Goal: Information Seeking & Learning: Compare options

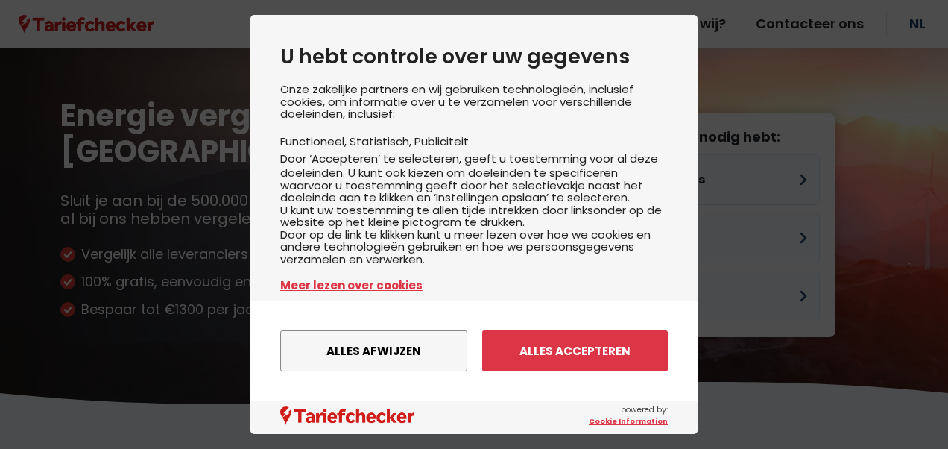
click at [584, 353] on button "Alles accepteren" at bounding box center [575, 350] width 186 height 41
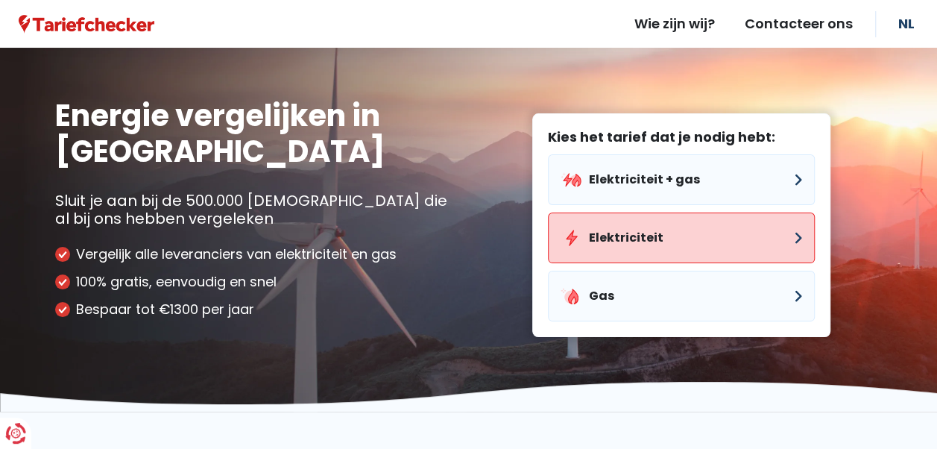
click at [643, 234] on button "Elektriciteit" at bounding box center [681, 237] width 267 height 51
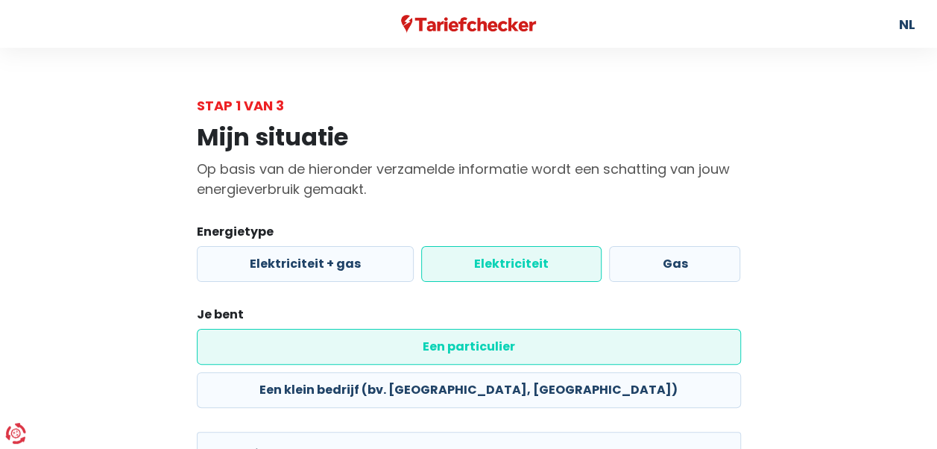
click at [499, 266] on label "Elektriciteit" at bounding box center [511, 264] width 180 height 36
click at [499, 266] on input "Elektriciteit" at bounding box center [511, 264] width 180 height 36
click at [513, 260] on label "Elektriciteit" at bounding box center [511, 264] width 180 height 36
click at [513, 260] on input "Elektriciteit" at bounding box center [511, 264] width 180 height 36
click at [511, 264] on label "Elektriciteit" at bounding box center [511, 264] width 180 height 36
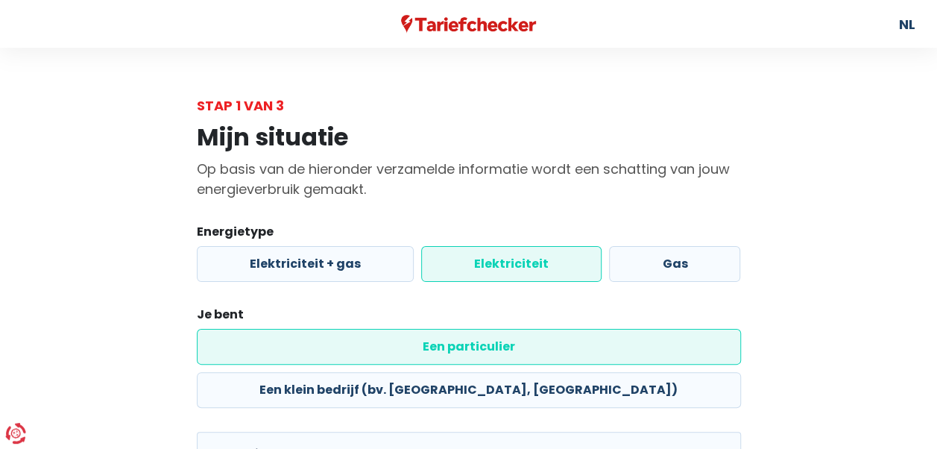
click at [511, 264] on input "Elektriciteit" at bounding box center [511, 264] width 180 height 36
drag, startPoint x: 511, startPoint y: 264, endPoint x: 484, endPoint y: 275, distance: 29.1
click at [484, 275] on label "Elektriciteit" at bounding box center [511, 264] width 180 height 36
click at [484, 275] on input "Elektriciteit" at bounding box center [511, 264] width 180 height 36
click at [362, 344] on label "Een particulier" at bounding box center [469, 347] width 544 height 36
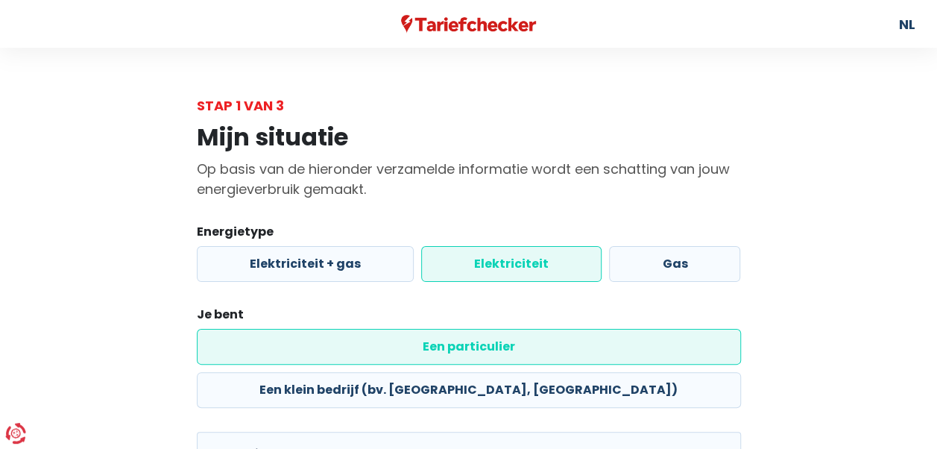
click at [362, 344] on input "Een particulier" at bounding box center [469, 347] width 544 height 36
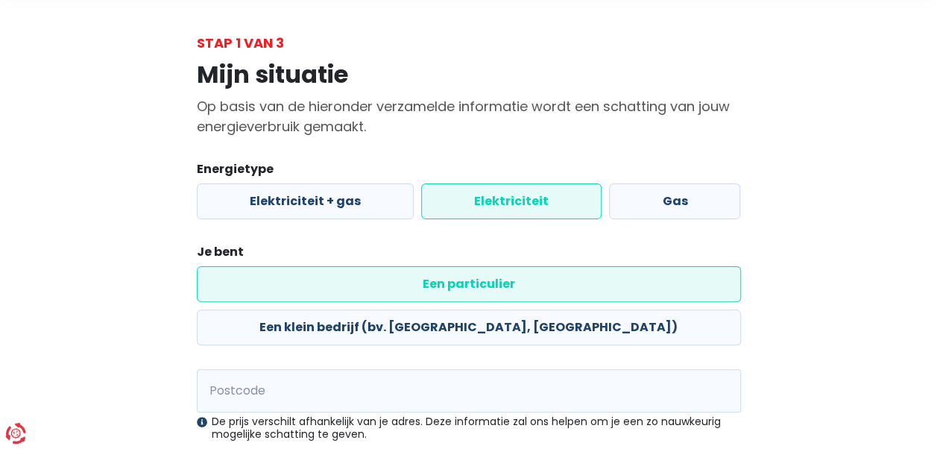
scroll to position [149, 0]
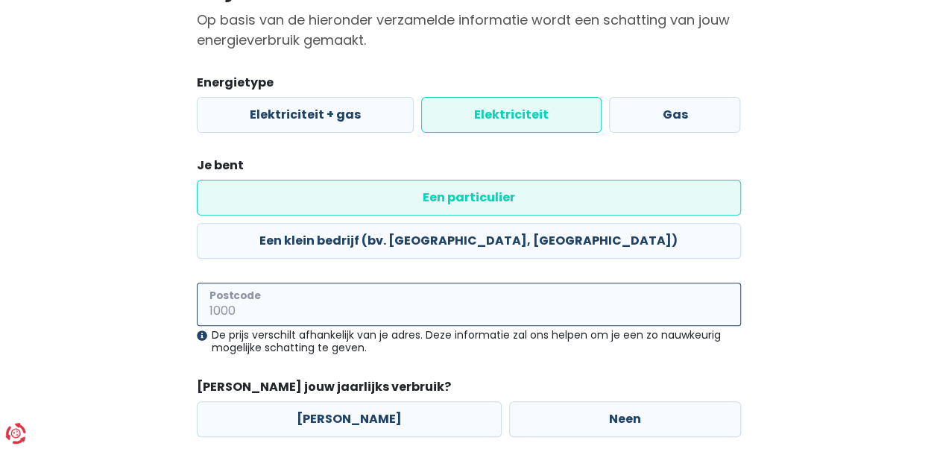
click at [227, 282] on input "Postcode" at bounding box center [469, 303] width 544 height 43
type input "3570"
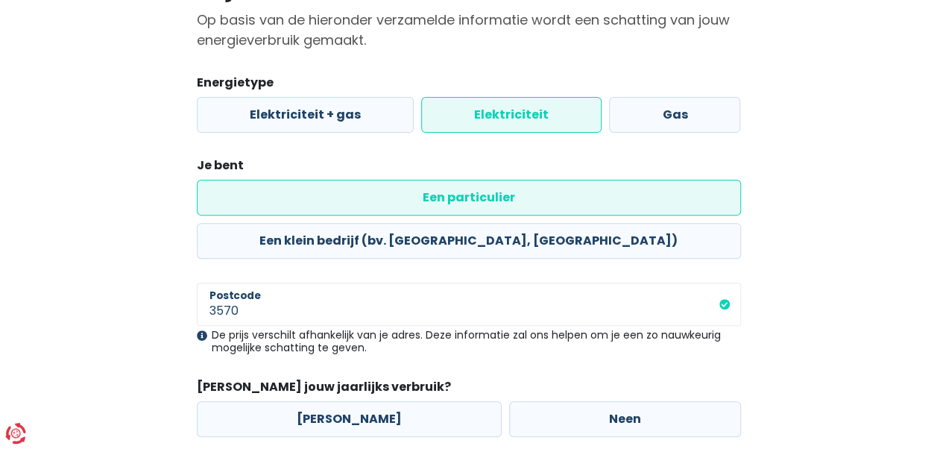
click at [373, 401] on label "[PERSON_NAME]" at bounding box center [349, 419] width 305 height 36
click at [373, 401] on input "[PERSON_NAME]" at bounding box center [349, 419] width 305 height 36
radio input "true"
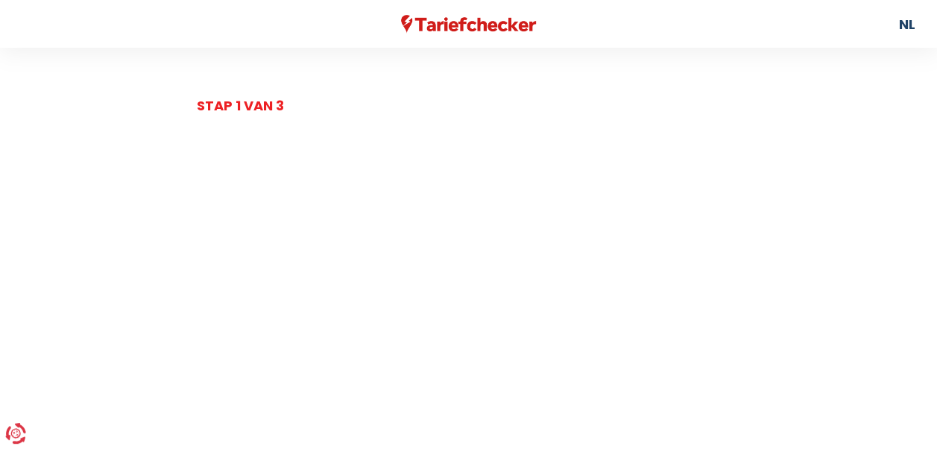
select select
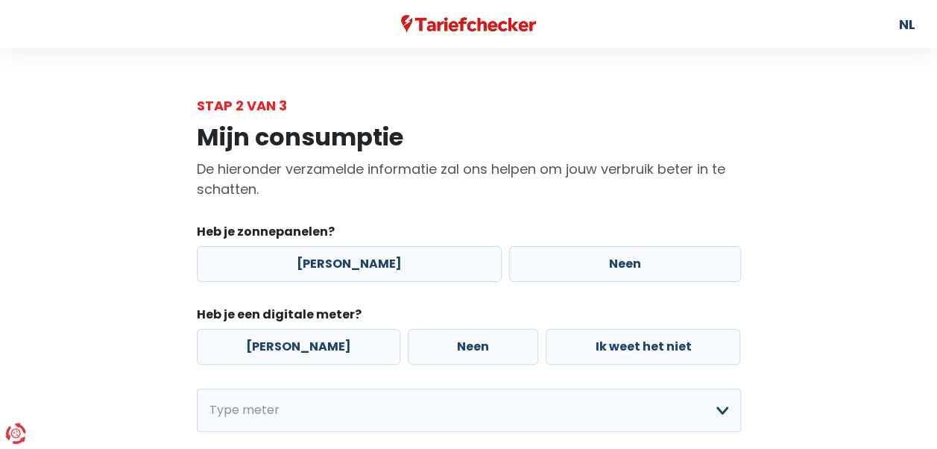
click at [408, 262] on label "[PERSON_NAME]" at bounding box center [349, 264] width 305 height 36
click at [408, 262] on input "[PERSON_NAME]" at bounding box center [349, 264] width 305 height 36
radio input "true"
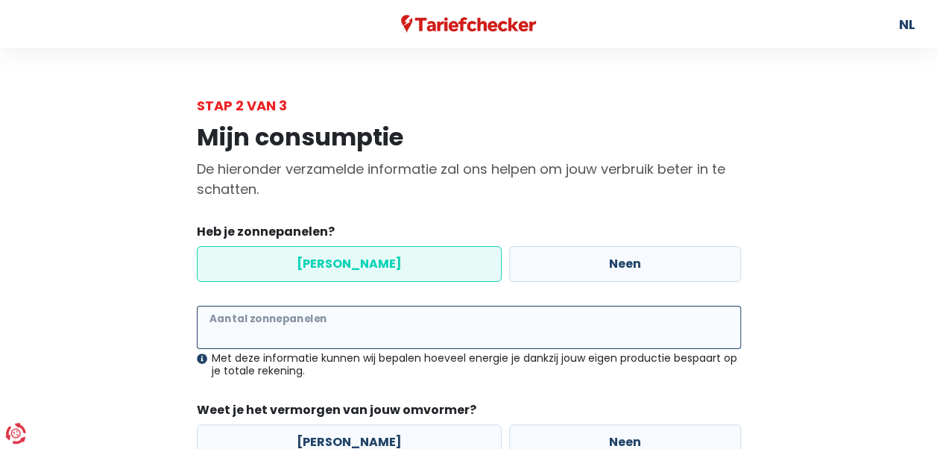
click at [268, 331] on input "Aantal zonnepanelen" at bounding box center [469, 326] width 544 height 43
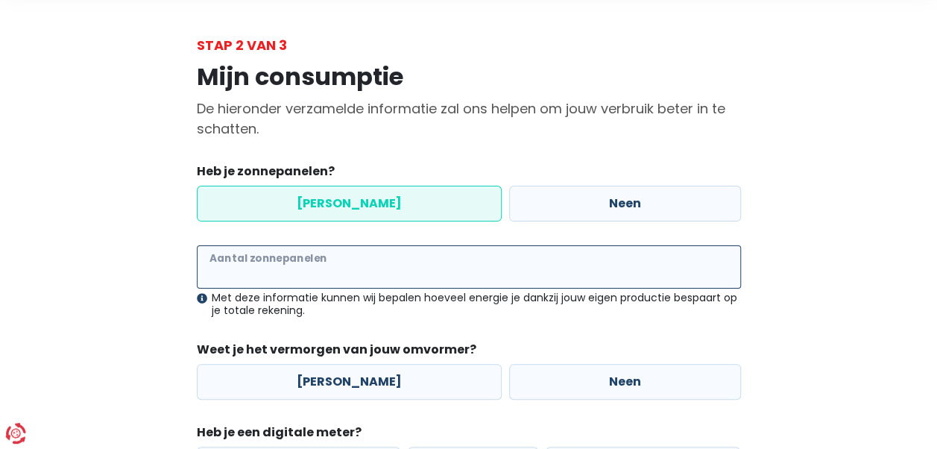
scroll to position [149, 0]
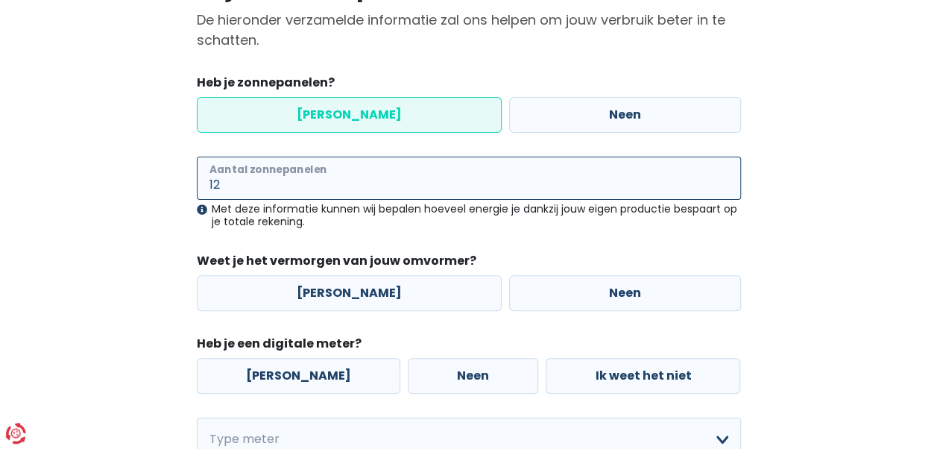
type input "12"
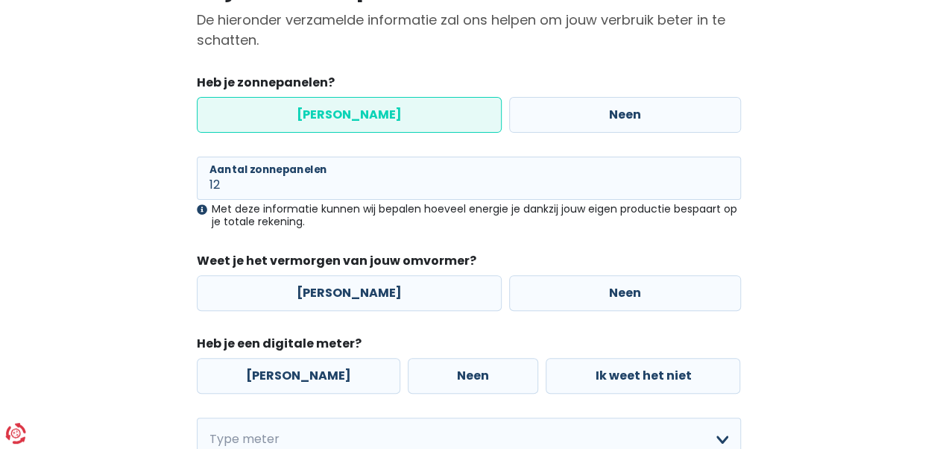
click at [358, 291] on label "[PERSON_NAME]" at bounding box center [349, 293] width 305 height 36
click at [358, 291] on input "[PERSON_NAME]" at bounding box center [349, 293] width 305 height 36
radio input "true"
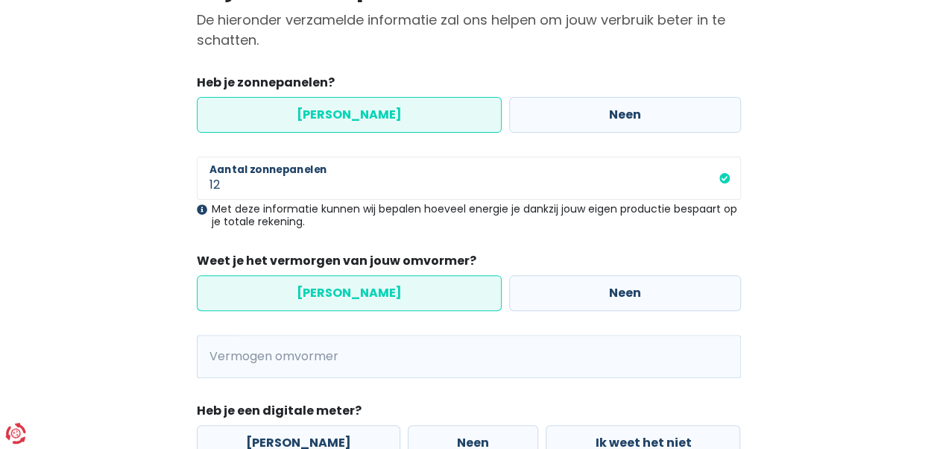
click at [525, 292] on label "Neen" at bounding box center [625, 293] width 232 height 36
click at [525, 292] on input "Neen" at bounding box center [625, 293] width 232 height 36
radio input "true"
radio input "false"
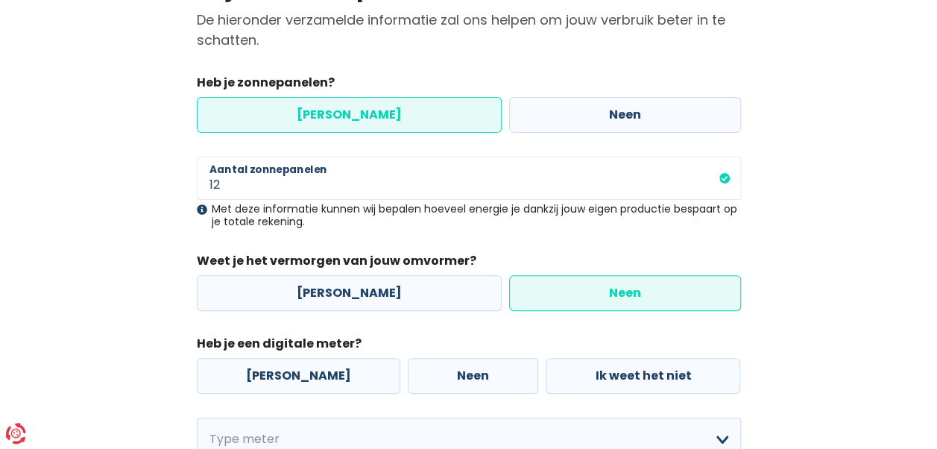
click at [421, 373] on label "Neen" at bounding box center [473, 376] width 130 height 36
click at [421, 373] on input "Neen" at bounding box center [473, 376] width 130 height 36
radio input "true"
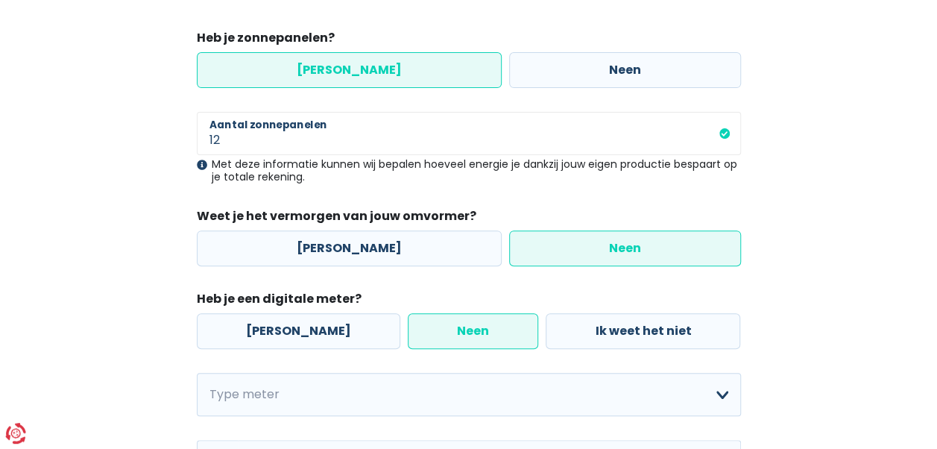
scroll to position [298, 0]
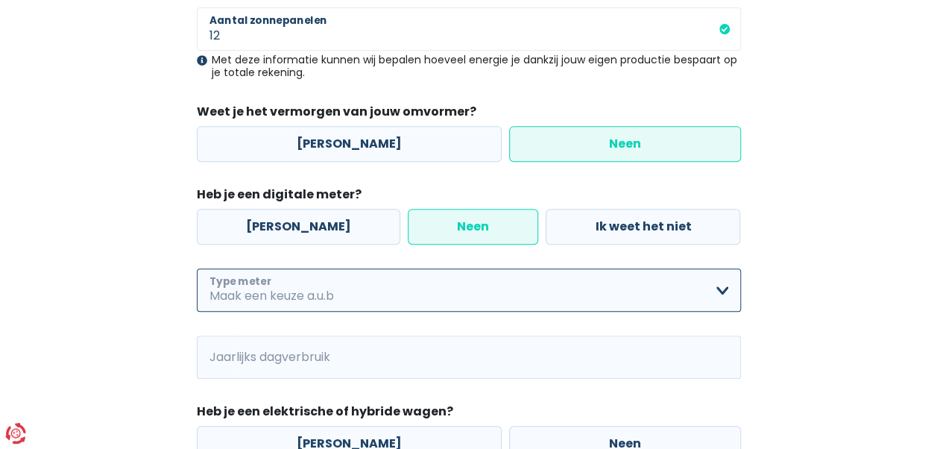
click at [717, 286] on select "Enkelvoudig Tweevoudig Enkelvoudig + uitsluitend nachttarief Tweevoudig + uitsl…" at bounding box center [469, 289] width 544 height 43
click at [718, 288] on select "Enkelvoudig Tweevoudig Enkelvoudig + uitsluitend nachttarief Tweevoudig + uitsl…" at bounding box center [469, 289] width 544 height 43
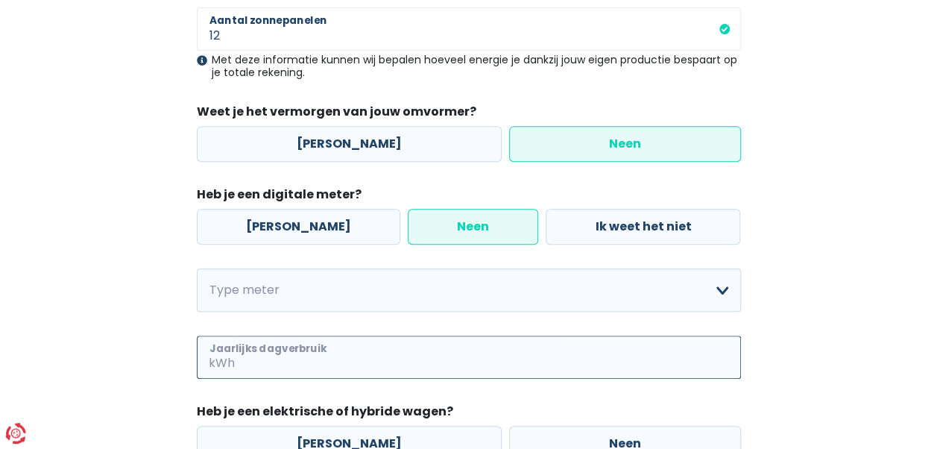
click at [366, 366] on input "Jaarlijks dagverbruik" at bounding box center [489, 356] width 503 height 43
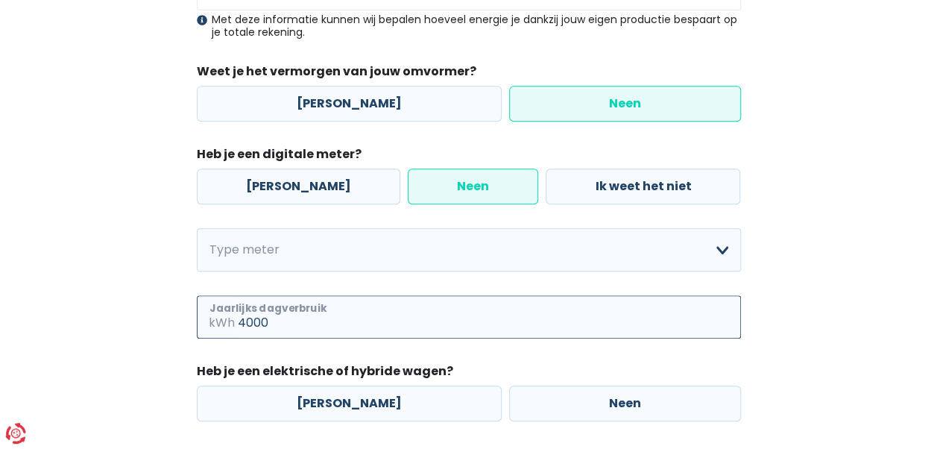
scroll to position [373, 0]
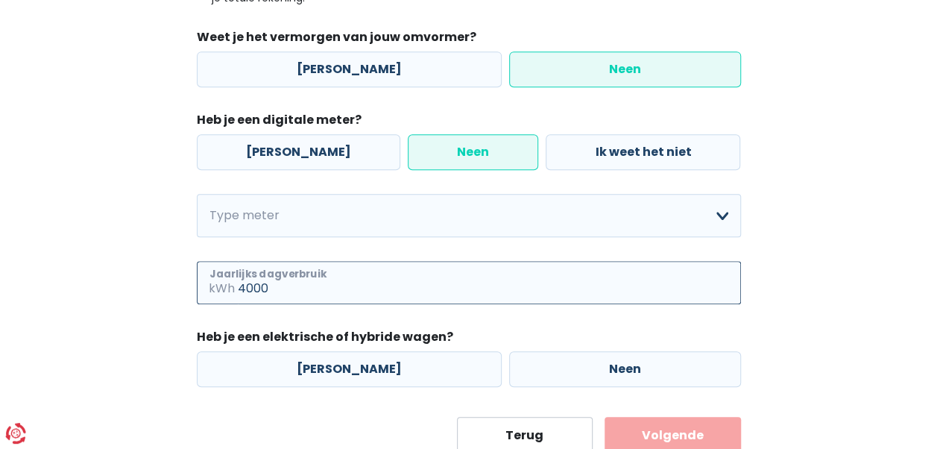
type input "4000"
click at [683, 366] on label "Neen" at bounding box center [625, 369] width 232 height 36
click at [683, 366] on input "Neen" at bounding box center [625, 369] width 232 height 36
radio input "true"
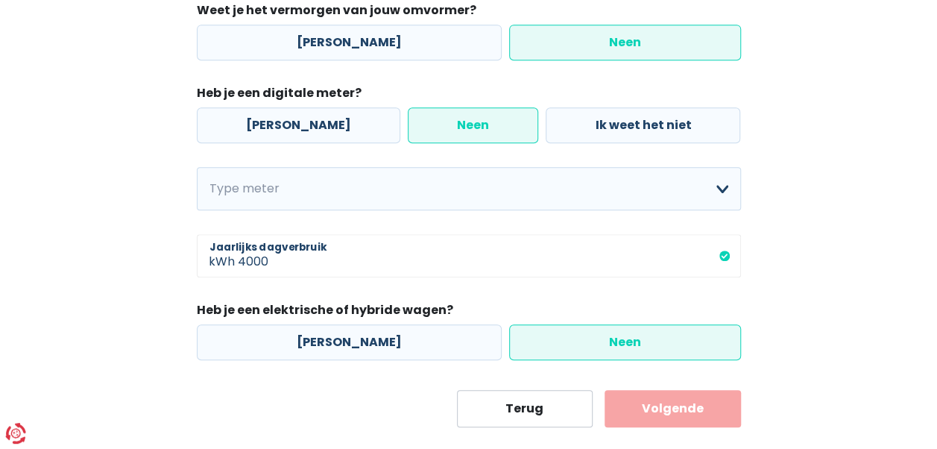
scroll to position [424, 0]
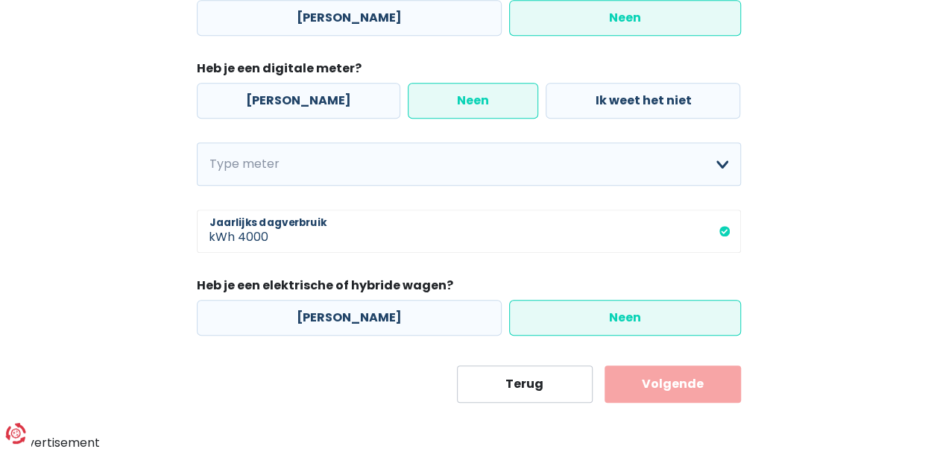
click at [671, 381] on button "Volgende" at bounding box center [672, 383] width 136 height 37
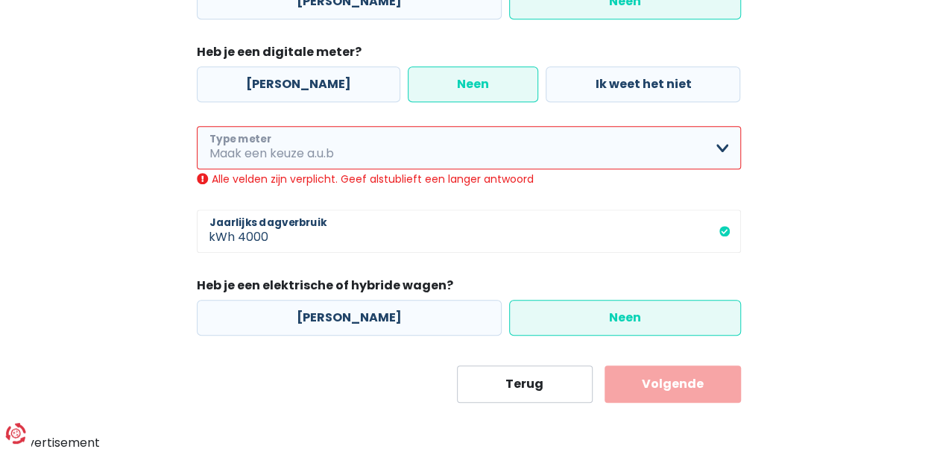
click at [719, 146] on select "Enkelvoudig Tweevoudig Enkelvoudig + uitsluitend nachttarief Tweevoudig + uitsl…" at bounding box center [469, 147] width 544 height 43
select select "day_night_bi_hourly"
click at [197, 141] on select "Enkelvoudig Tweevoudig Enkelvoudig + uitsluitend nachttarief Tweevoudig + uitsl…" at bounding box center [469, 147] width 544 height 43
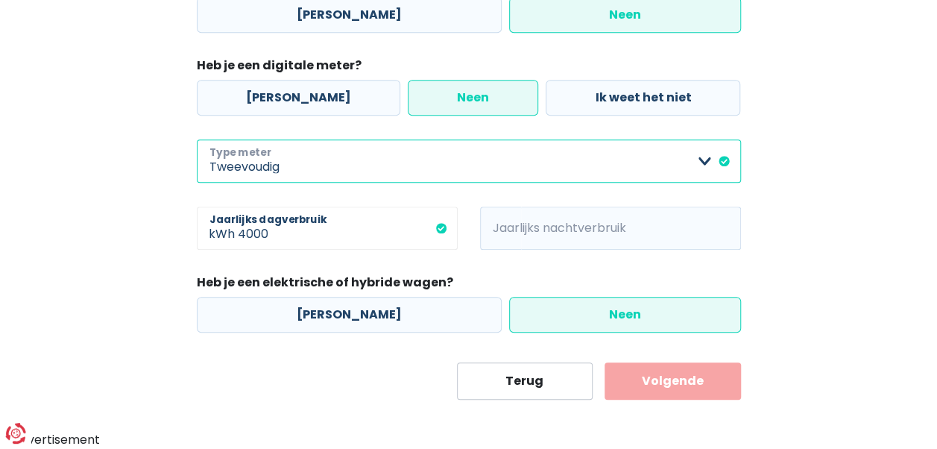
scroll to position [424, 0]
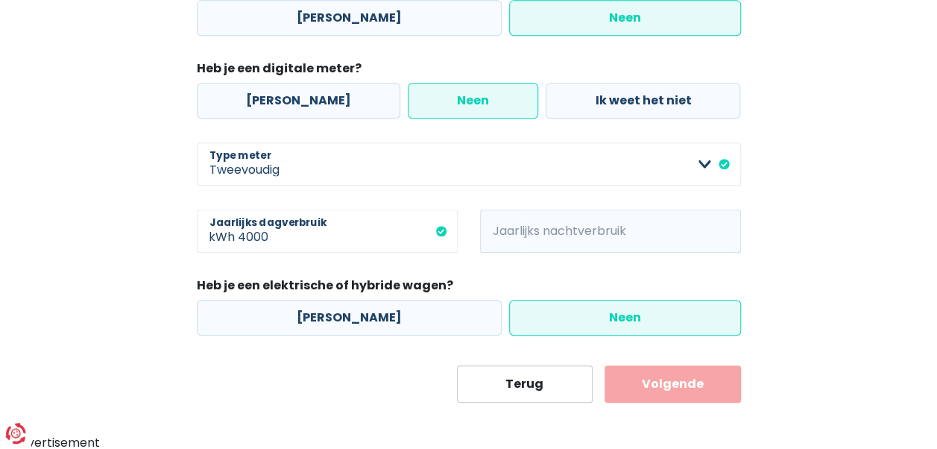
click at [653, 378] on button "Volgende" at bounding box center [672, 383] width 136 height 37
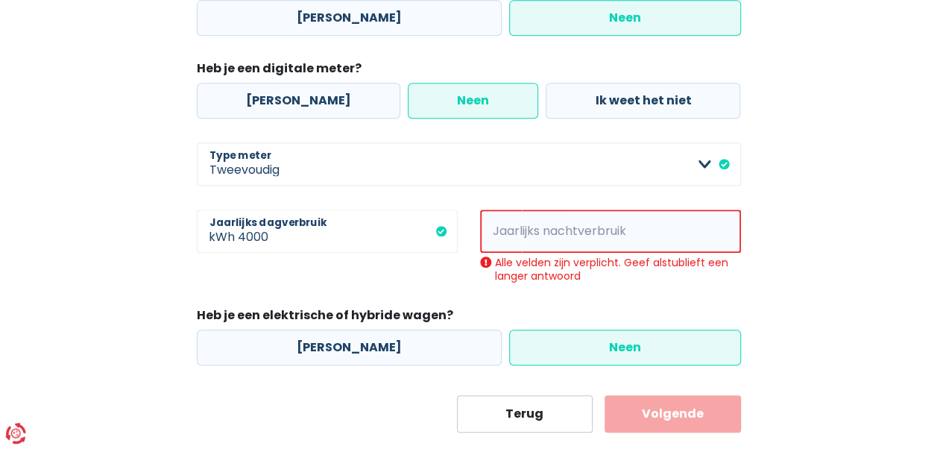
scroll to position [454, 0]
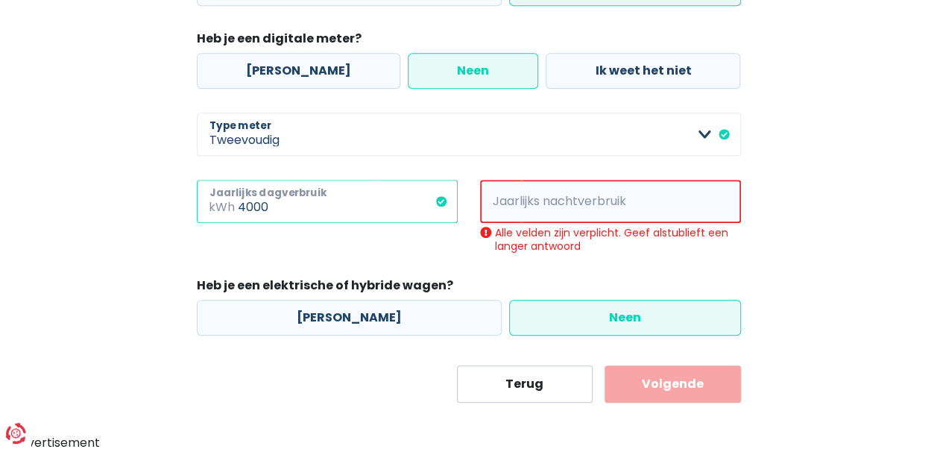
click at [268, 206] on input "4000" at bounding box center [348, 201] width 220 height 43
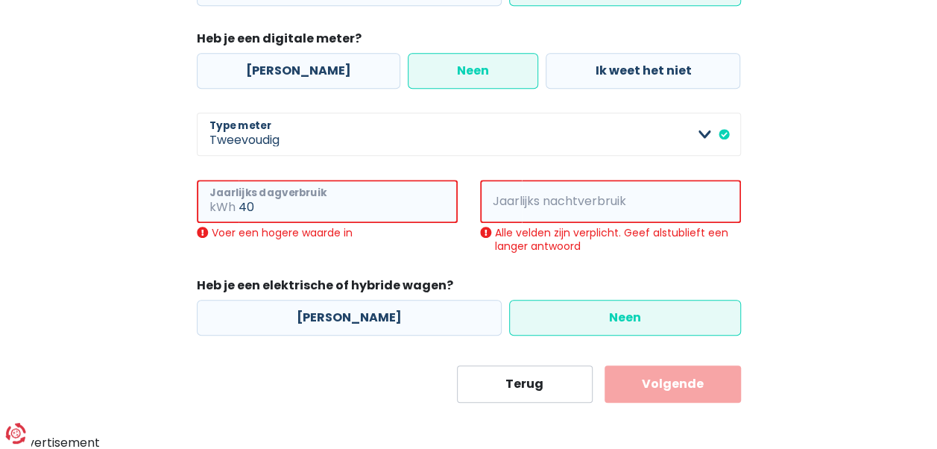
type input "4"
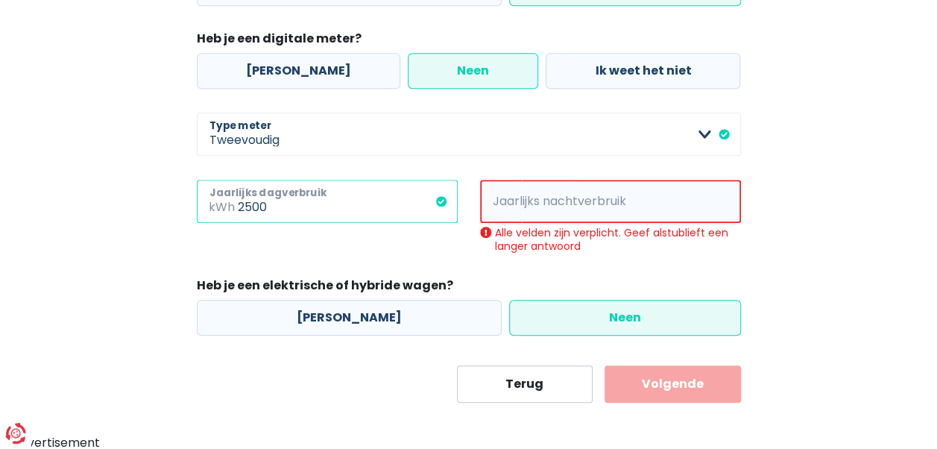
type input "2500"
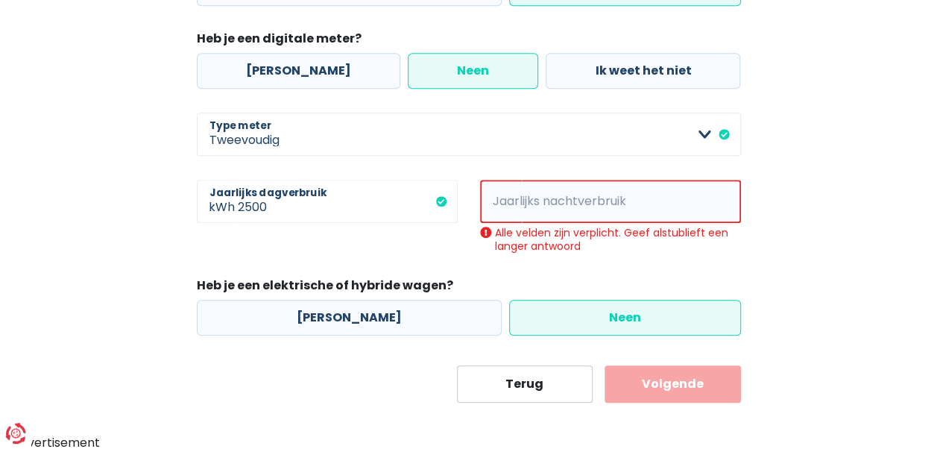
click at [501, 204] on span "kWh" at bounding box center [501, 201] width 42 height 43
click at [510, 204] on span "kWh" at bounding box center [501, 201] width 42 height 43
click at [662, 203] on input "Jaarlijks nachtverbruik" at bounding box center [631, 201] width 219 height 43
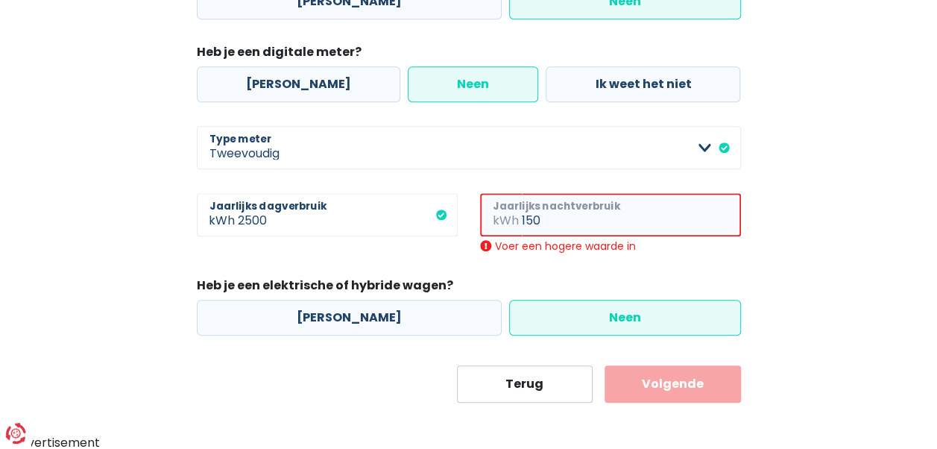
scroll to position [424, 0]
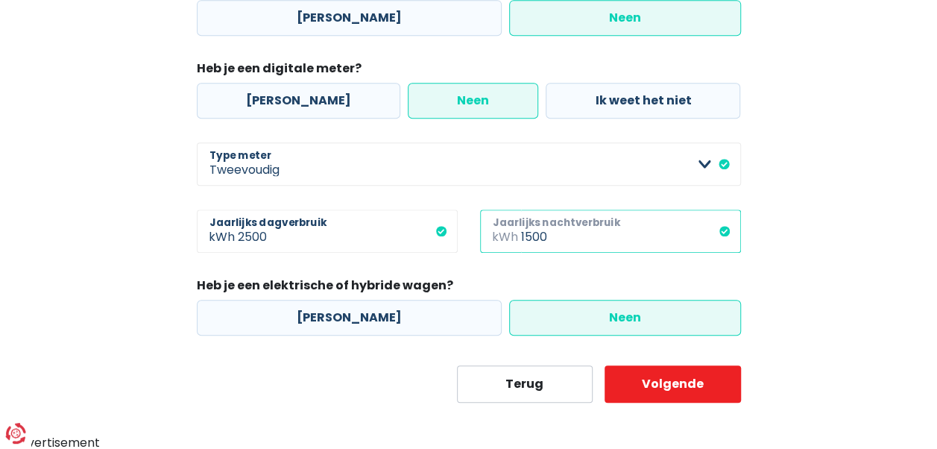
type input "1500"
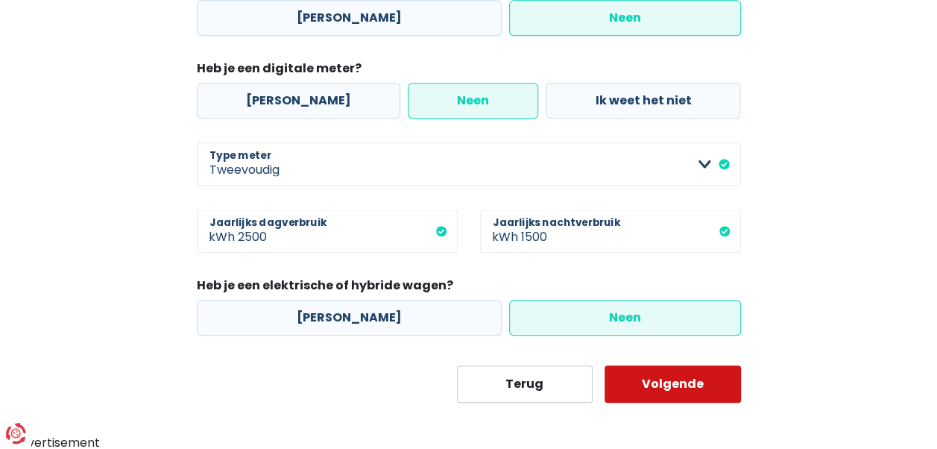
click at [650, 387] on button "Volgende" at bounding box center [672, 383] width 136 height 37
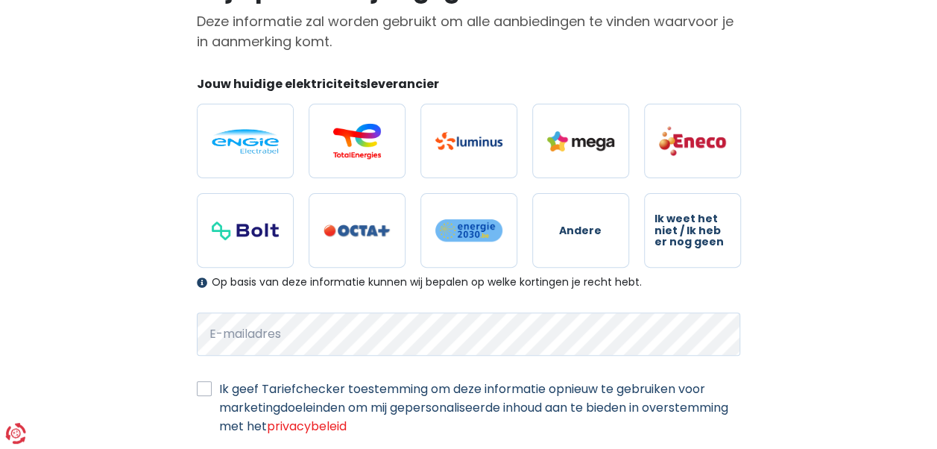
scroll to position [149, 0]
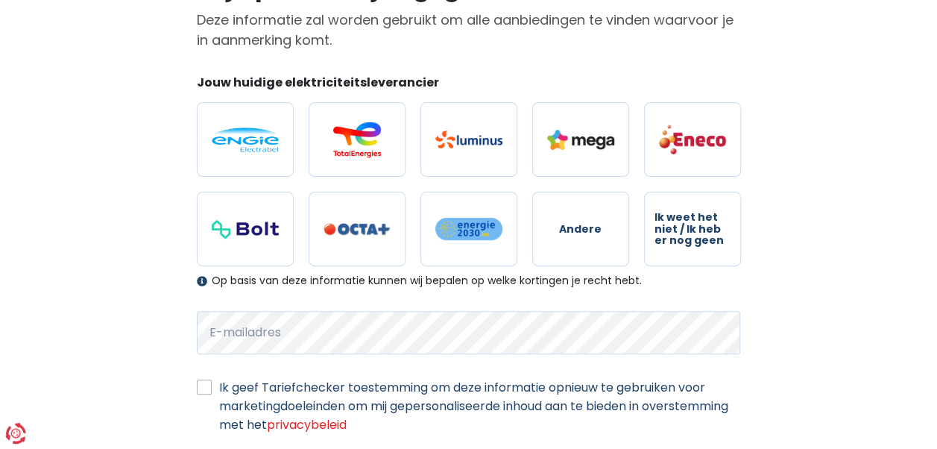
click at [688, 130] on img at bounding box center [692, 139] width 67 height 31
click at [688, 130] on input "radio" at bounding box center [692, 139] width 97 height 75
radio input "true"
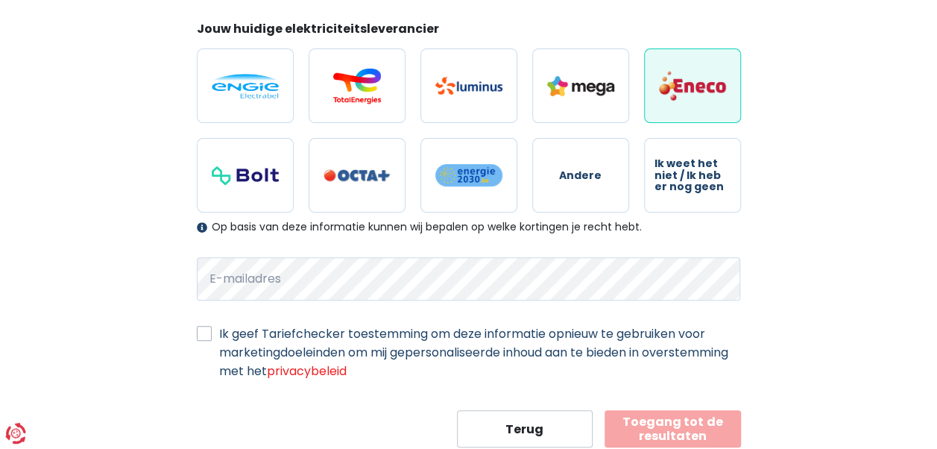
scroll to position [244, 0]
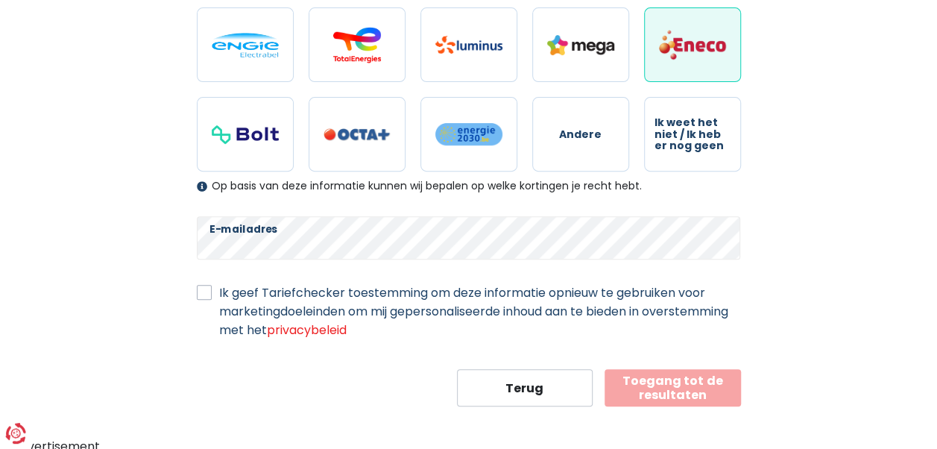
click at [219, 290] on label "Ik geef Tariefchecker toestemming om deze informatie opnieuw te gebruiken voor …" at bounding box center [480, 311] width 522 height 56
click at [201, 290] on input "Ik geef Tariefchecker toestemming om deze informatie opnieuw te gebruiken voor …" at bounding box center [204, 290] width 15 height 15
checkbox input "true"
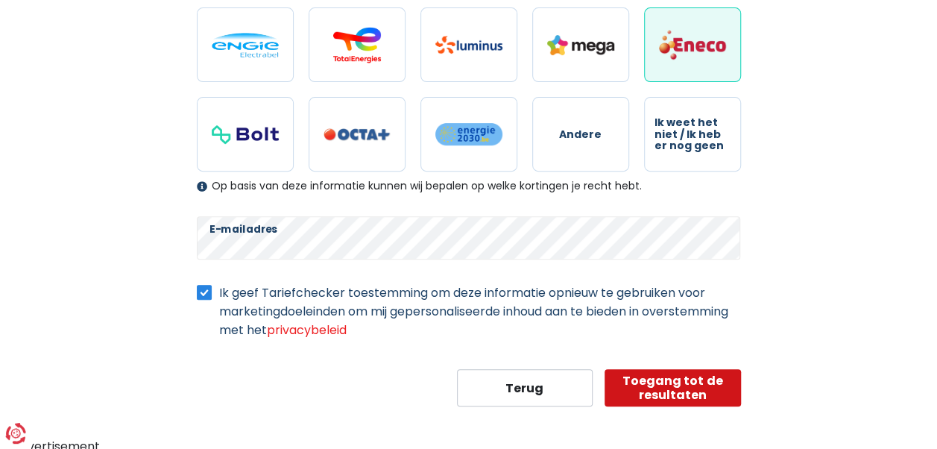
click at [671, 381] on button "Toegang tot de resultaten" at bounding box center [672, 387] width 136 height 37
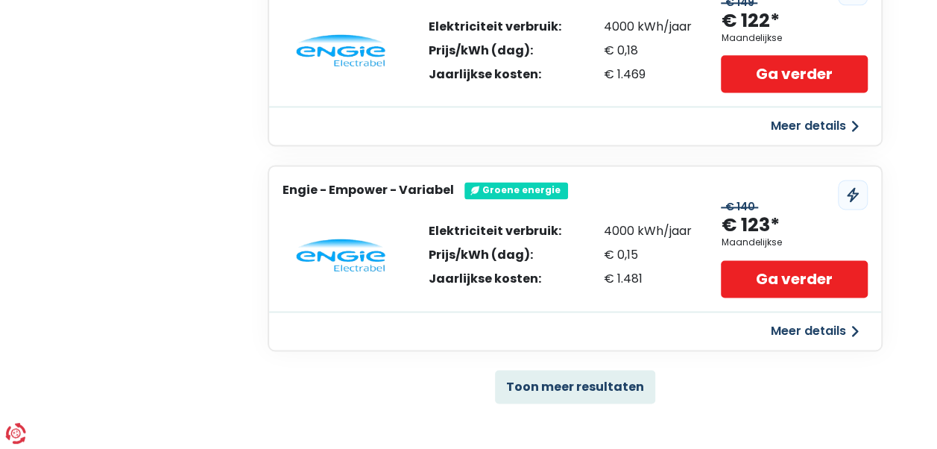
scroll to position [1118, 0]
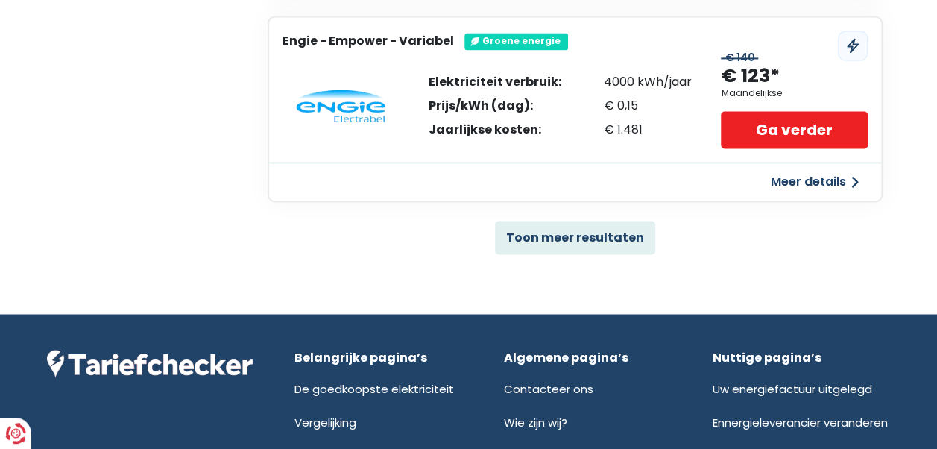
click at [603, 231] on button "Toon meer resultaten" at bounding box center [575, 238] width 160 height 34
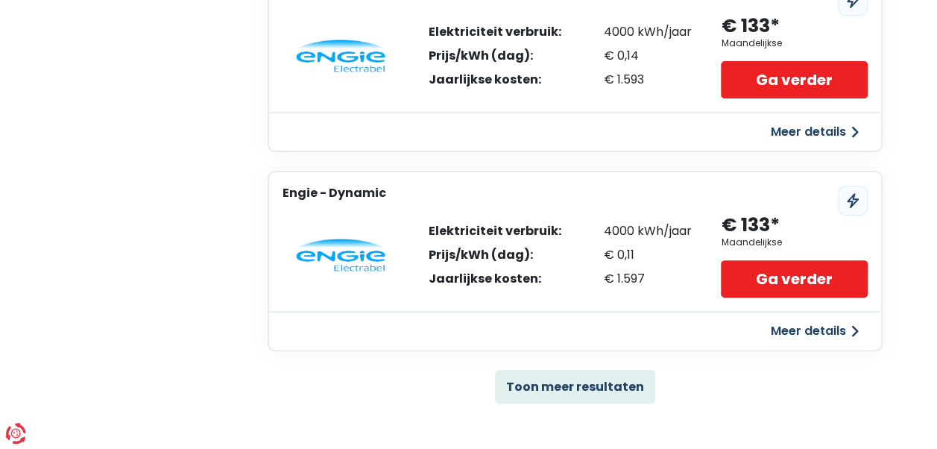
scroll to position [3129, 0]
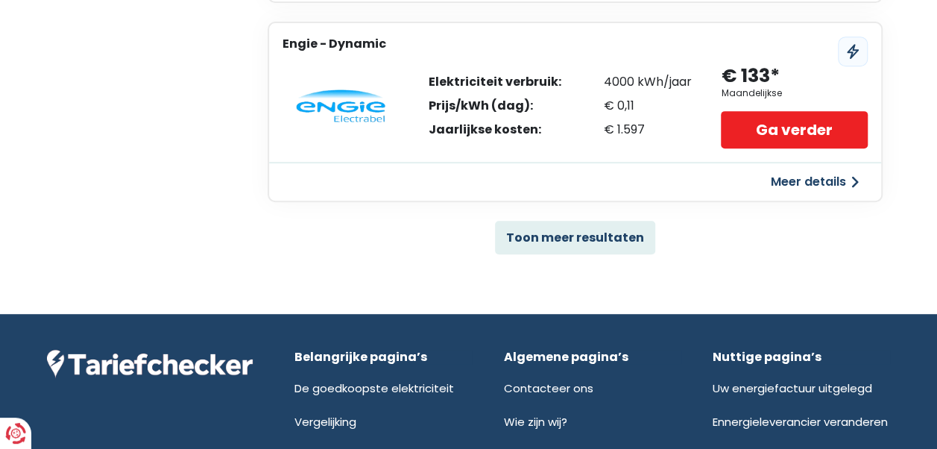
click at [598, 235] on button "Toon meer resultaten" at bounding box center [575, 238] width 160 height 34
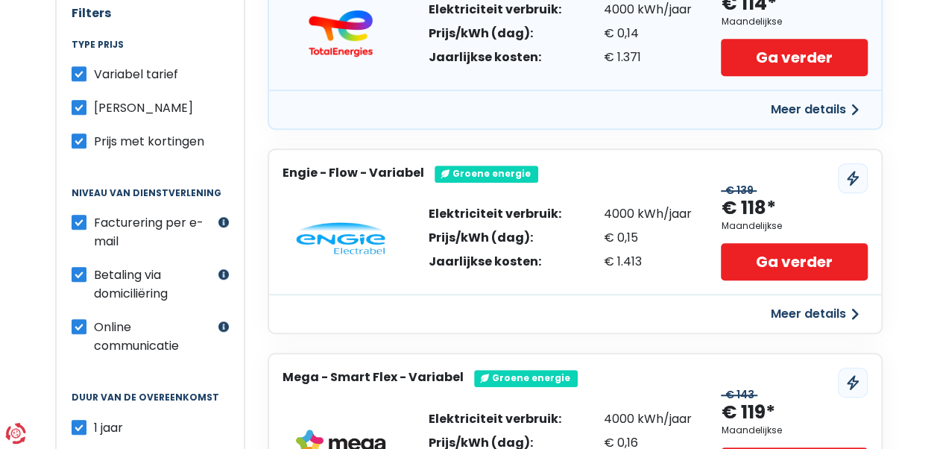
scroll to position [596, 0]
